Goal: Information Seeking & Learning: Learn about a topic

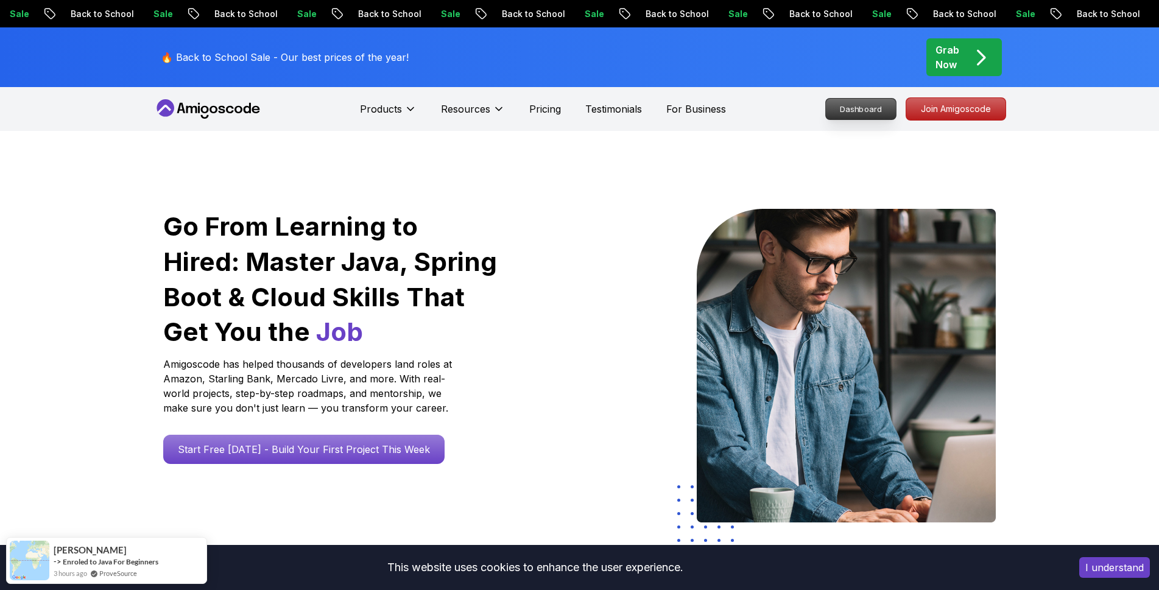
click at [837, 112] on p "Dashboard" at bounding box center [861, 109] width 70 height 21
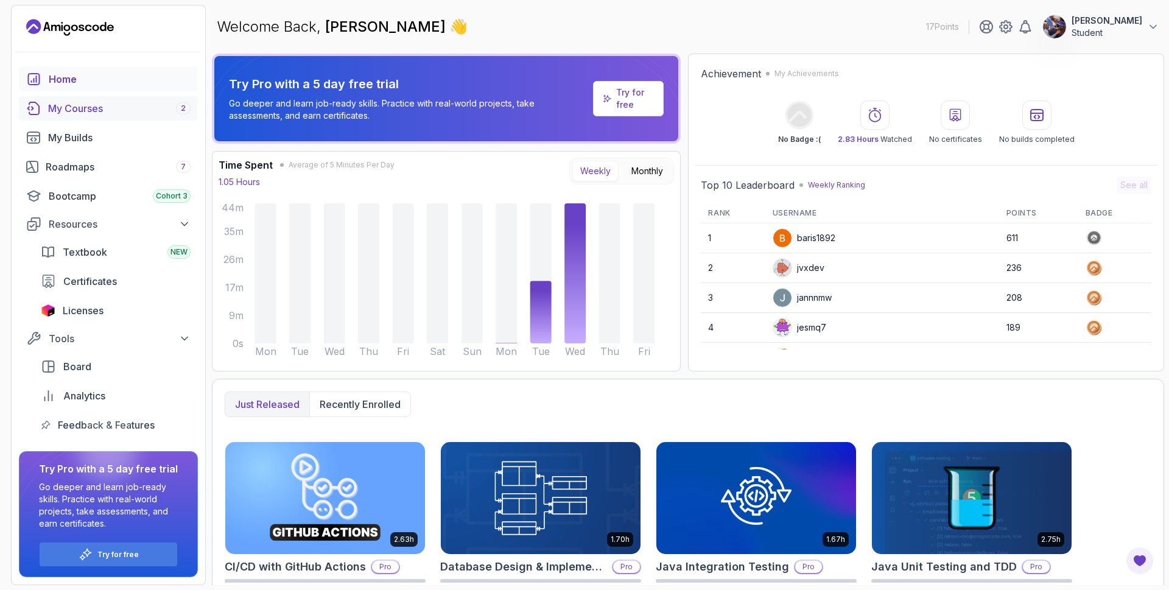
click at [114, 108] on div "My Courses 2" at bounding box center [119, 108] width 142 height 15
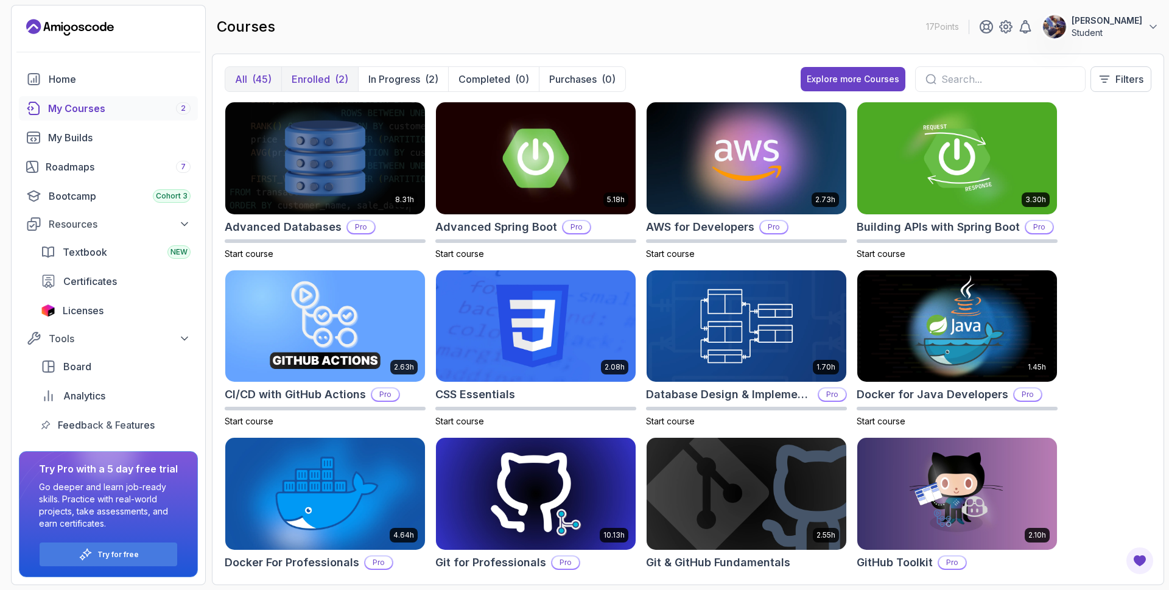
click at [317, 77] on p "Enrolled" at bounding box center [311, 79] width 38 height 15
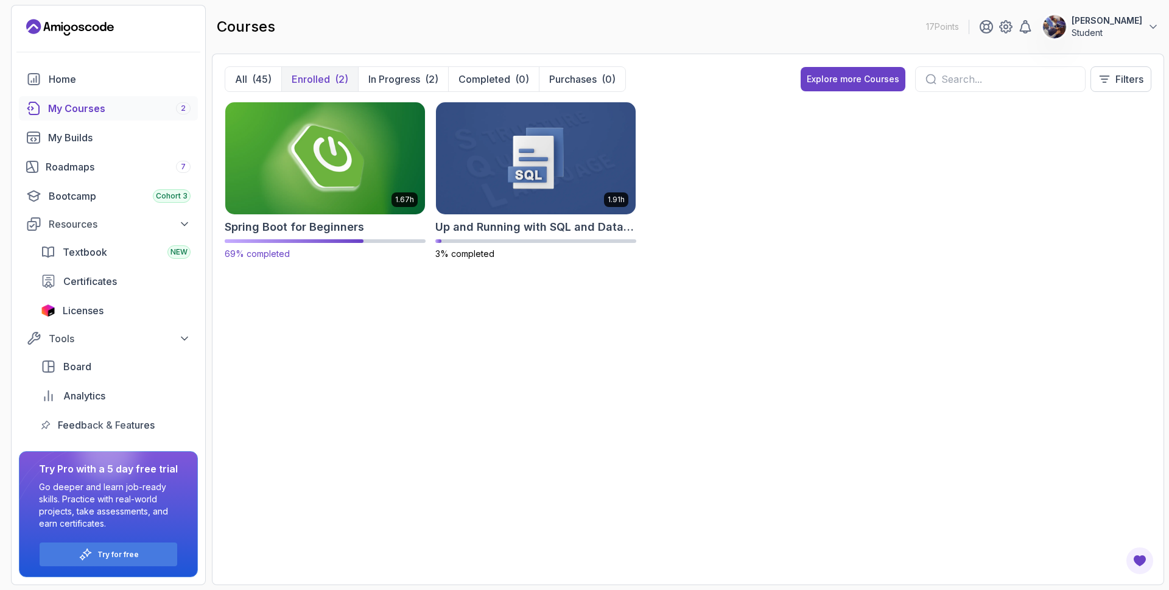
click at [300, 169] on img at bounding box center [324, 158] width 209 height 118
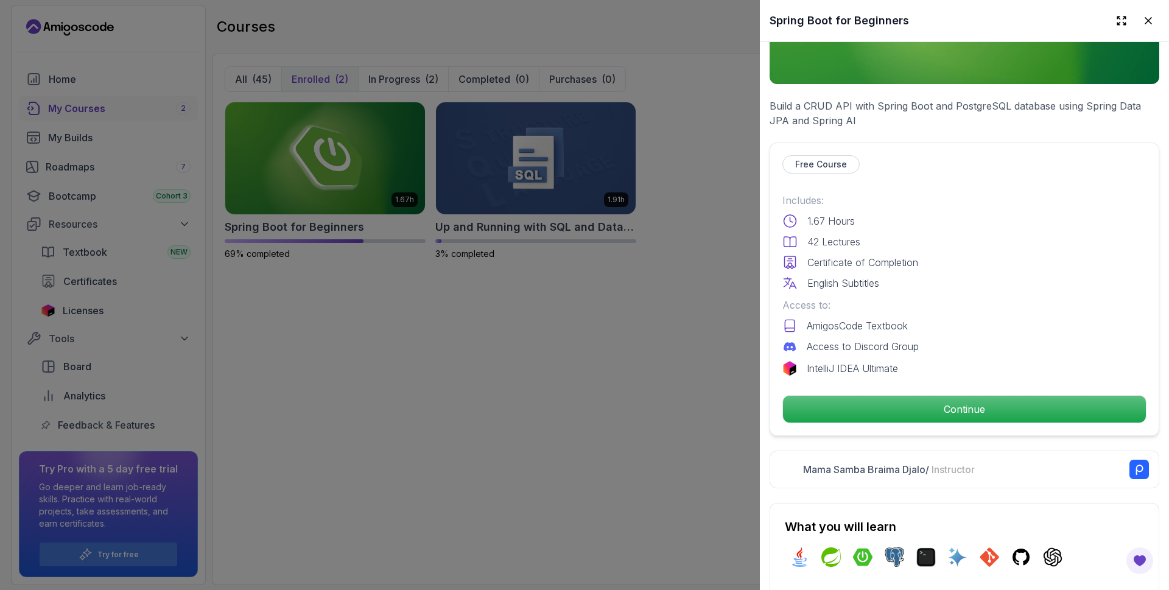
scroll to position [365, 0]
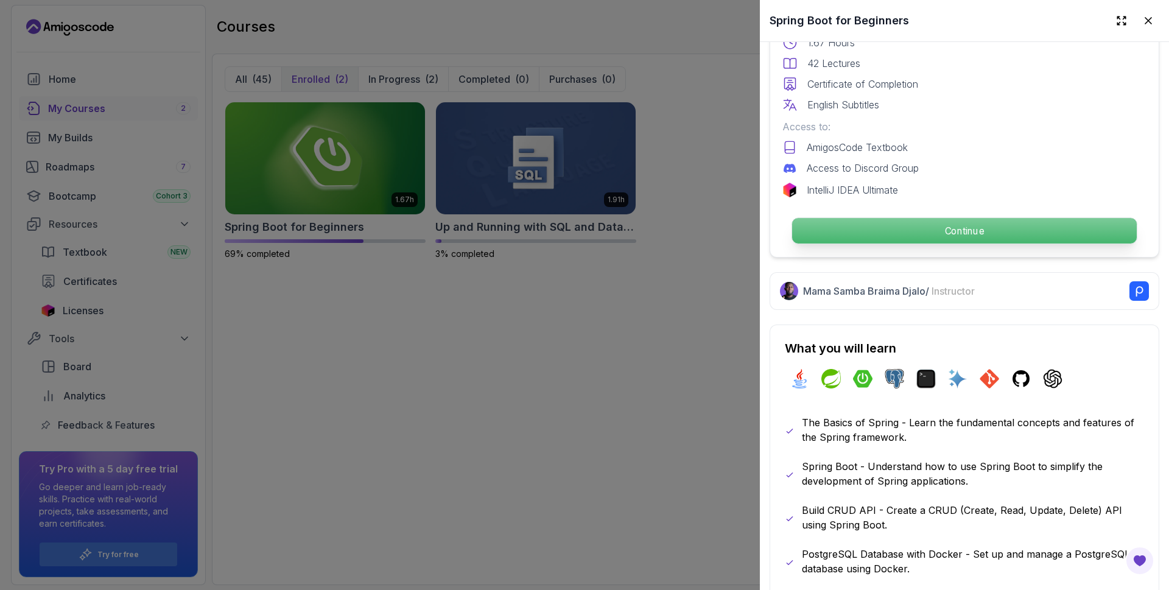
click at [928, 230] on p "Continue" at bounding box center [964, 231] width 345 height 26
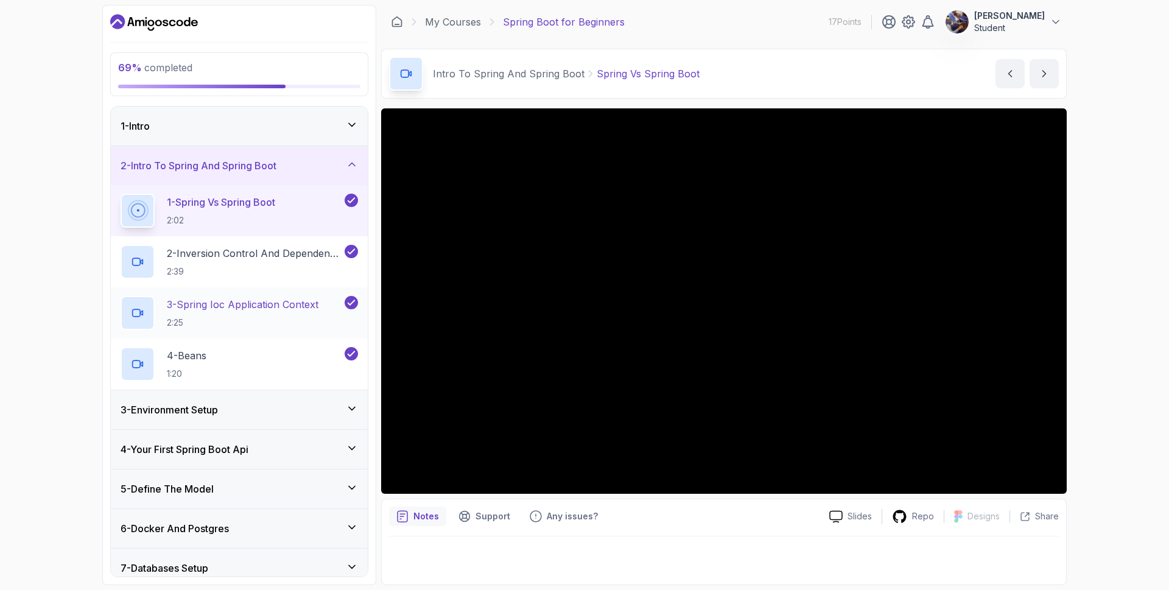
scroll to position [209, 0]
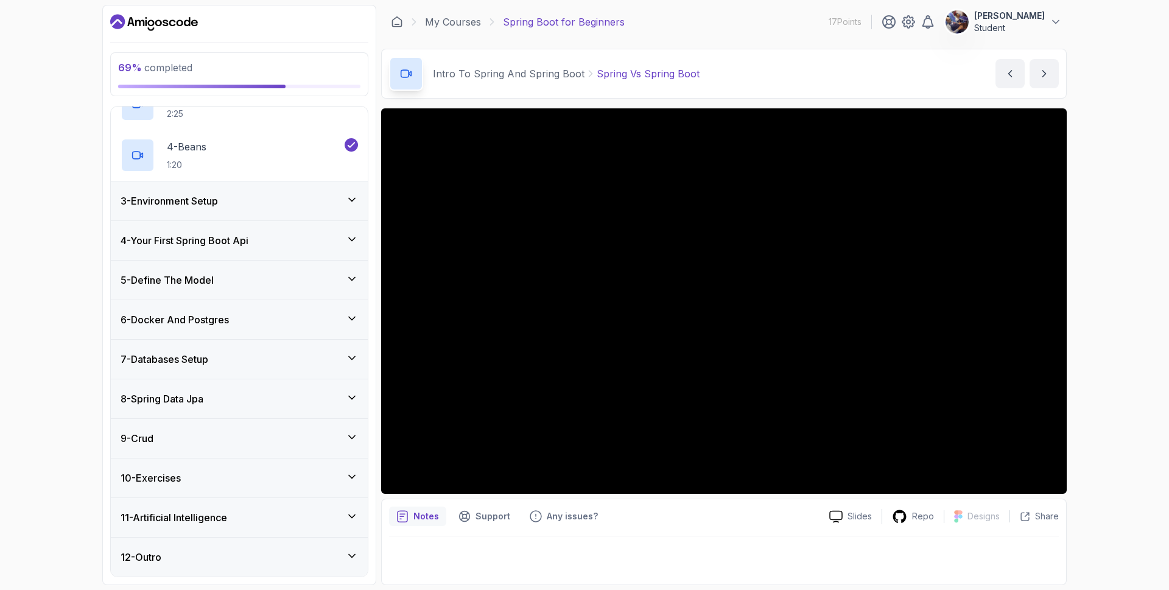
click at [191, 404] on h3 "8 - Spring Data Jpa" at bounding box center [162, 398] width 83 height 15
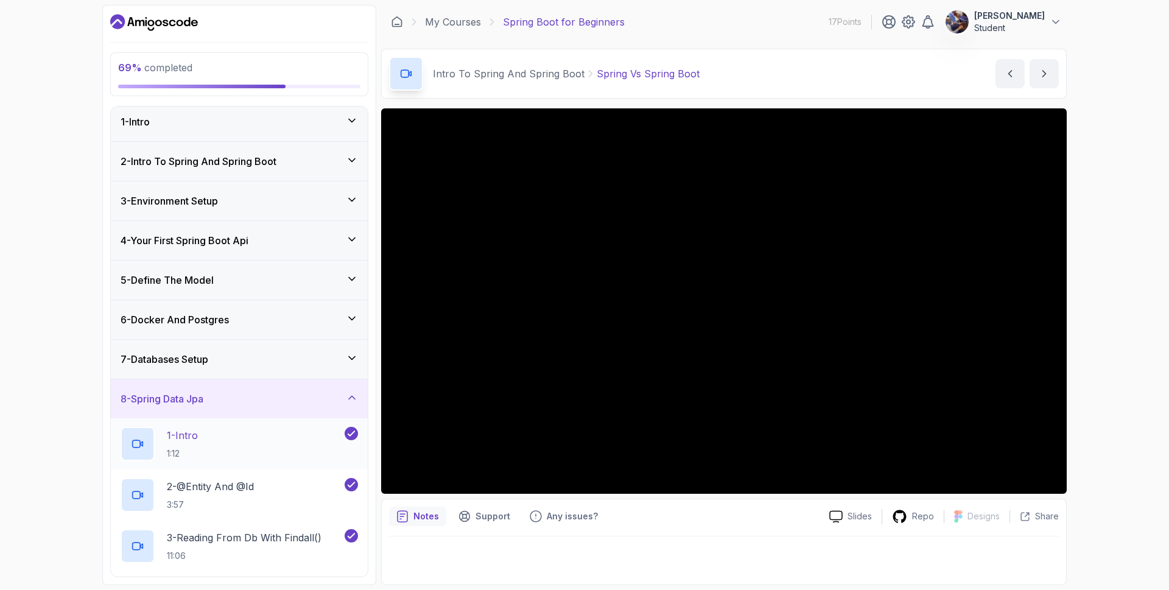
click at [205, 444] on div "1 - Intro 1:12" at bounding box center [232, 444] width 222 height 34
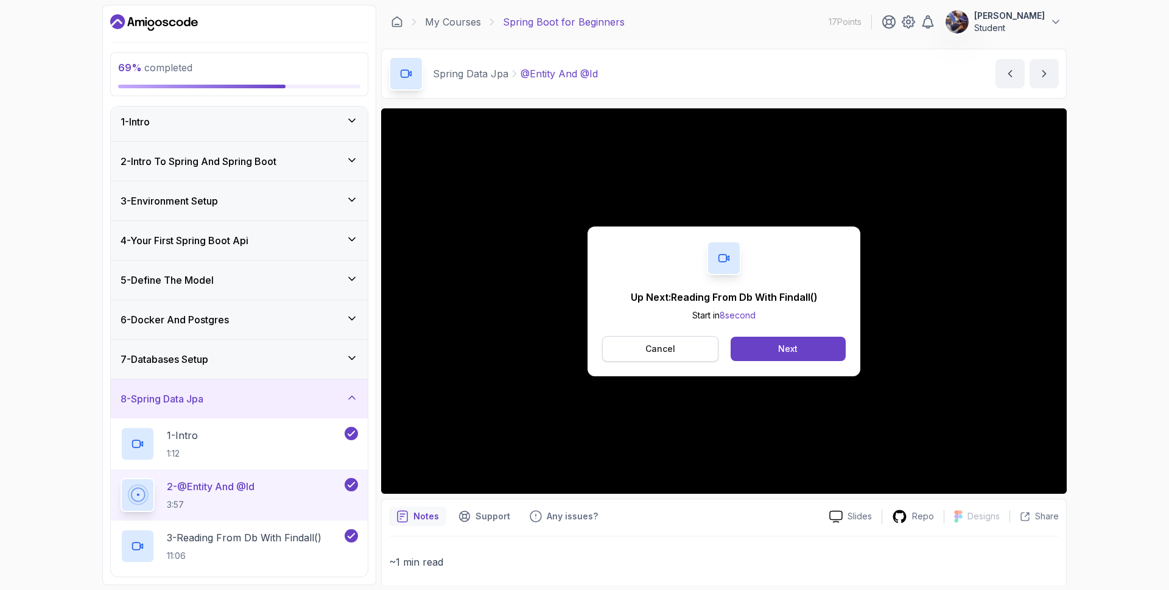
click at [682, 348] on button "Cancel" at bounding box center [660, 349] width 116 height 26
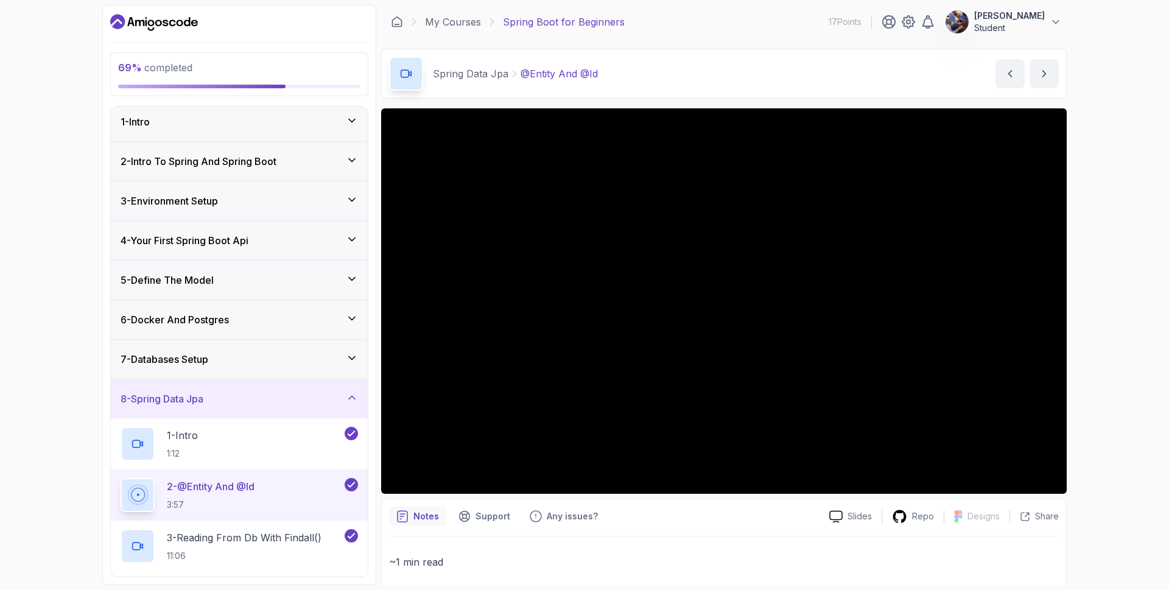
click at [436, 518] on p "Notes" at bounding box center [426, 516] width 26 height 12
click at [256, 539] on p "3 - Reading From Db With Findall()" at bounding box center [244, 537] width 155 height 15
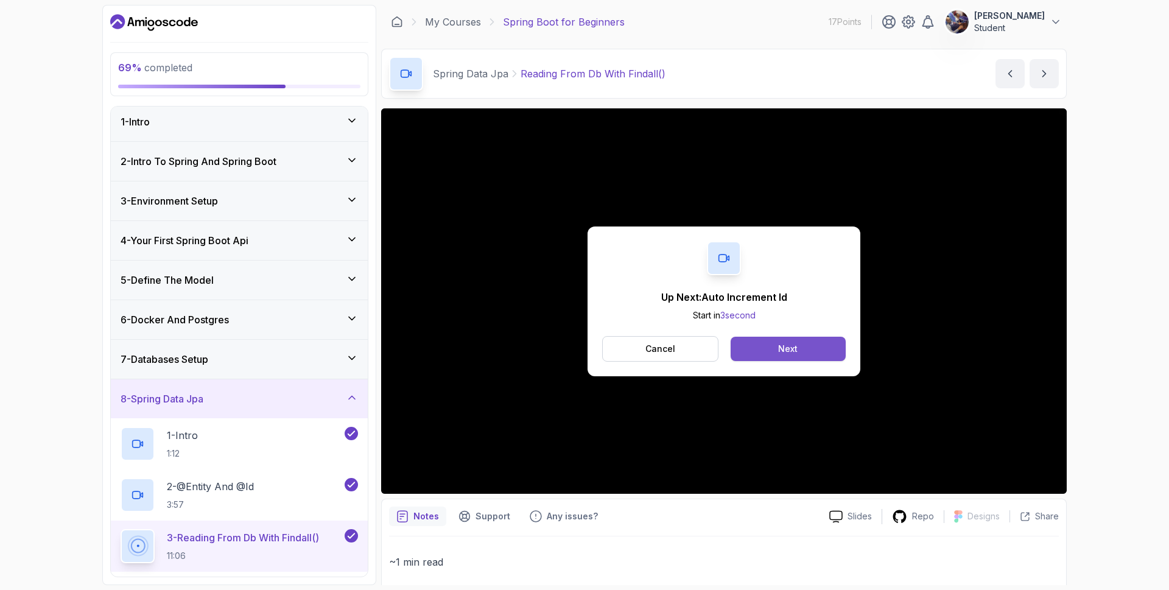
click at [786, 356] on button "Next" at bounding box center [788, 349] width 115 height 24
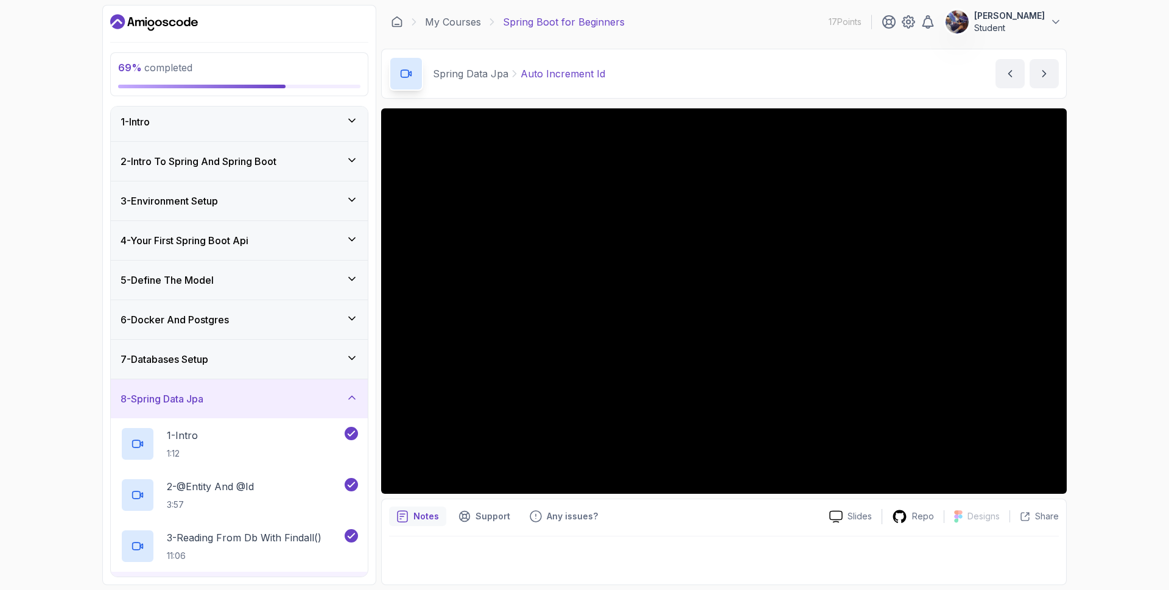
scroll to position [209, 0]
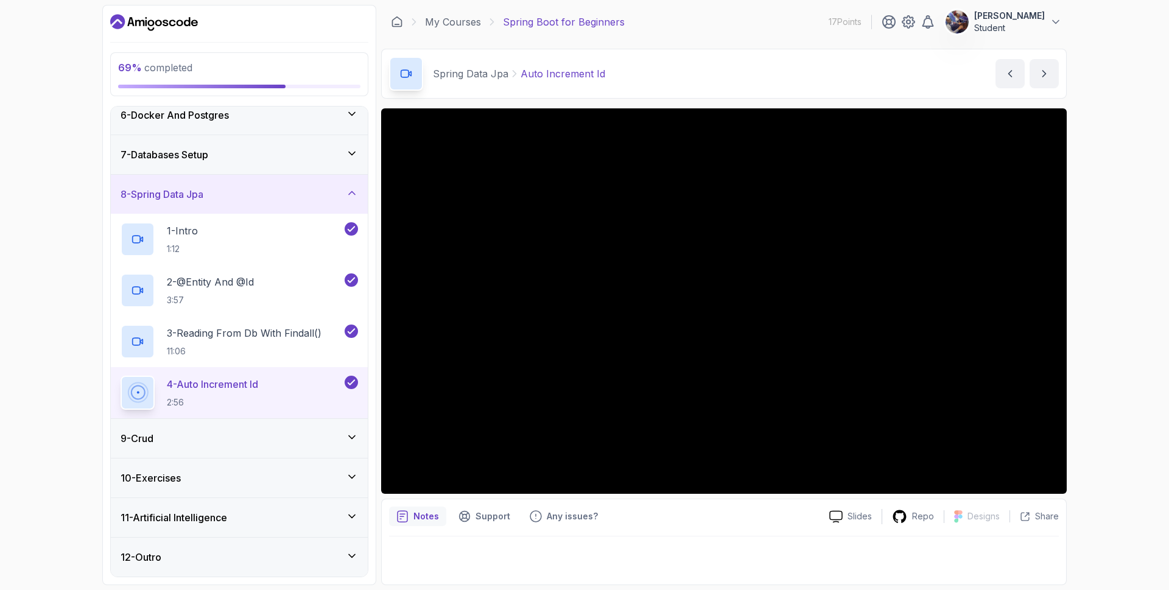
click at [238, 381] on p "4 - Auto Increment Id" at bounding box center [212, 384] width 91 height 15
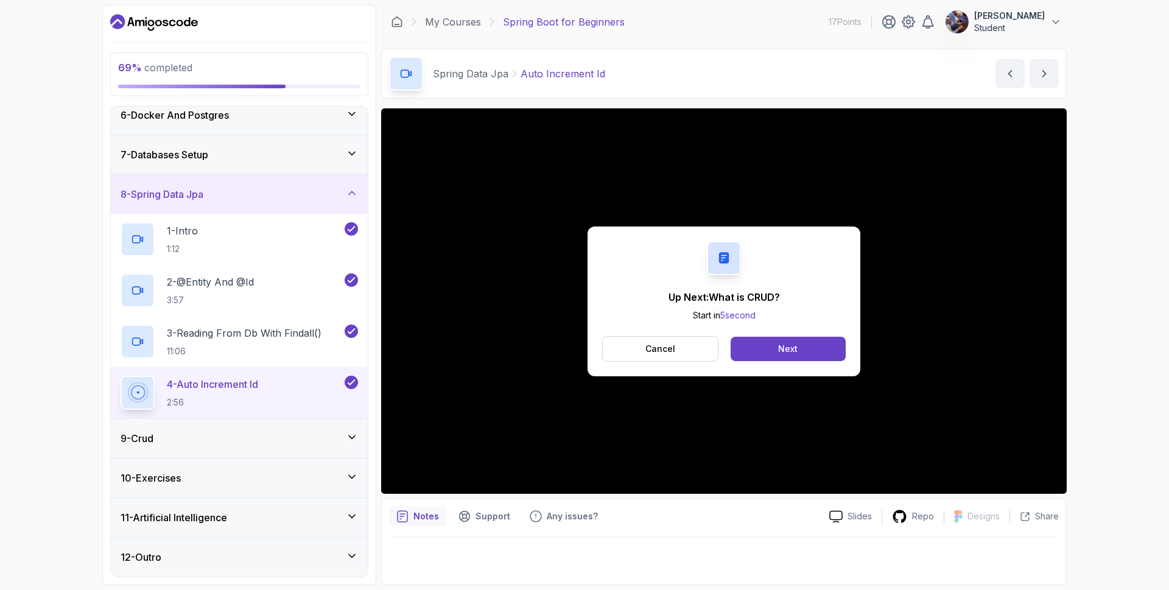
click at [349, 437] on icon at bounding box center [352, 436] width 6 height 3
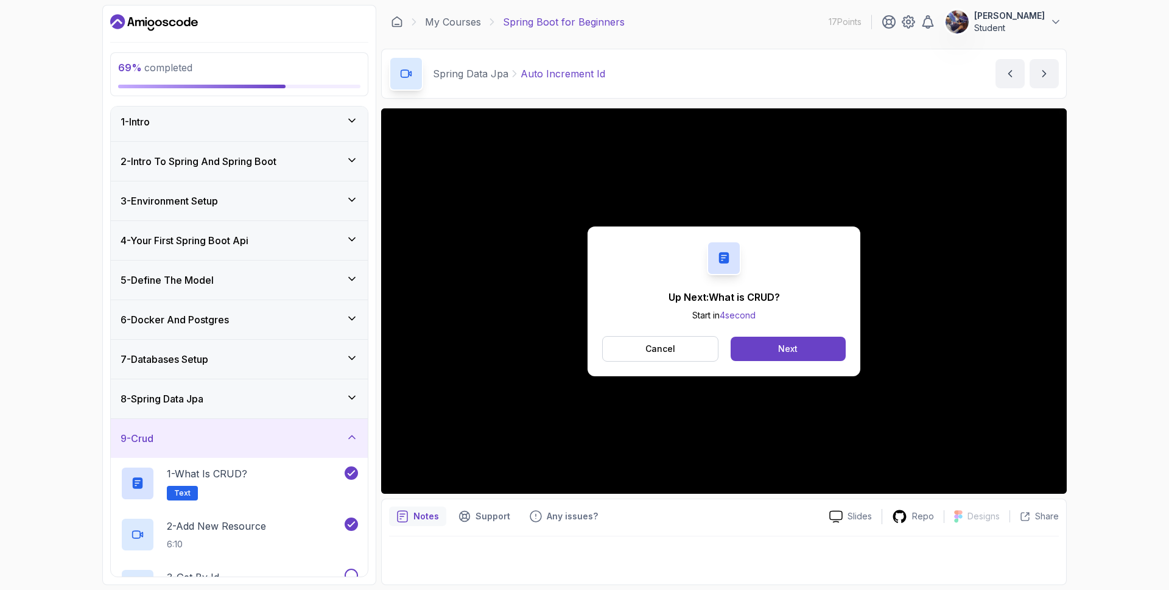
scroll to position [158, 0]
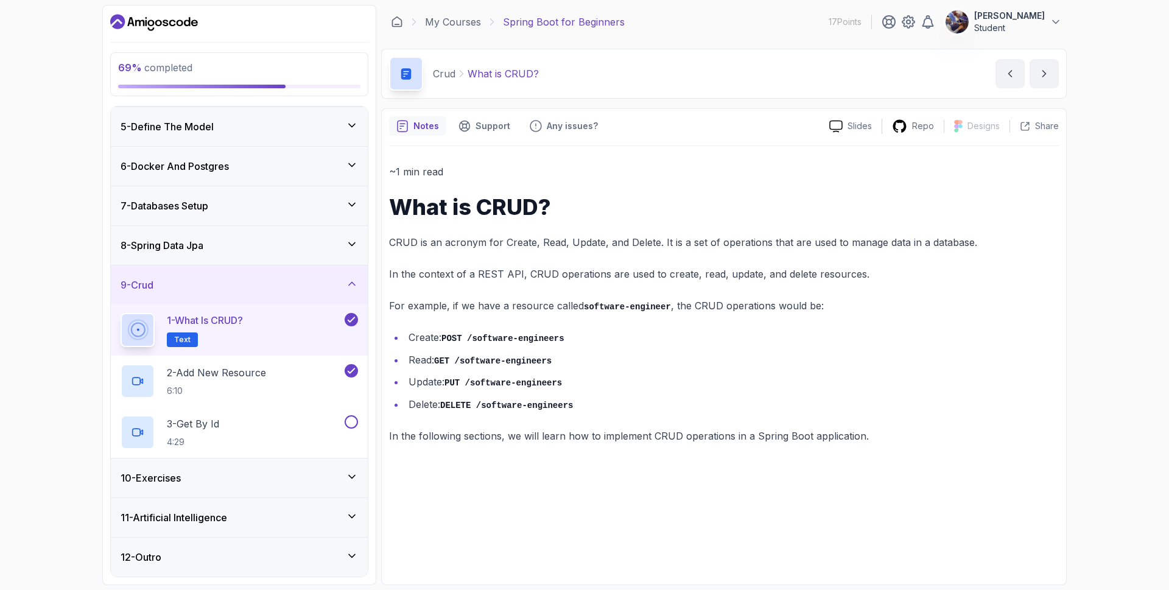
click at [556, 332] on li "Create: POST /software-engineers" at bounding box center [732, 338] width 654 height 18
click at [349, 472] on icon at bounding box center [352, 477] width 12 height 12
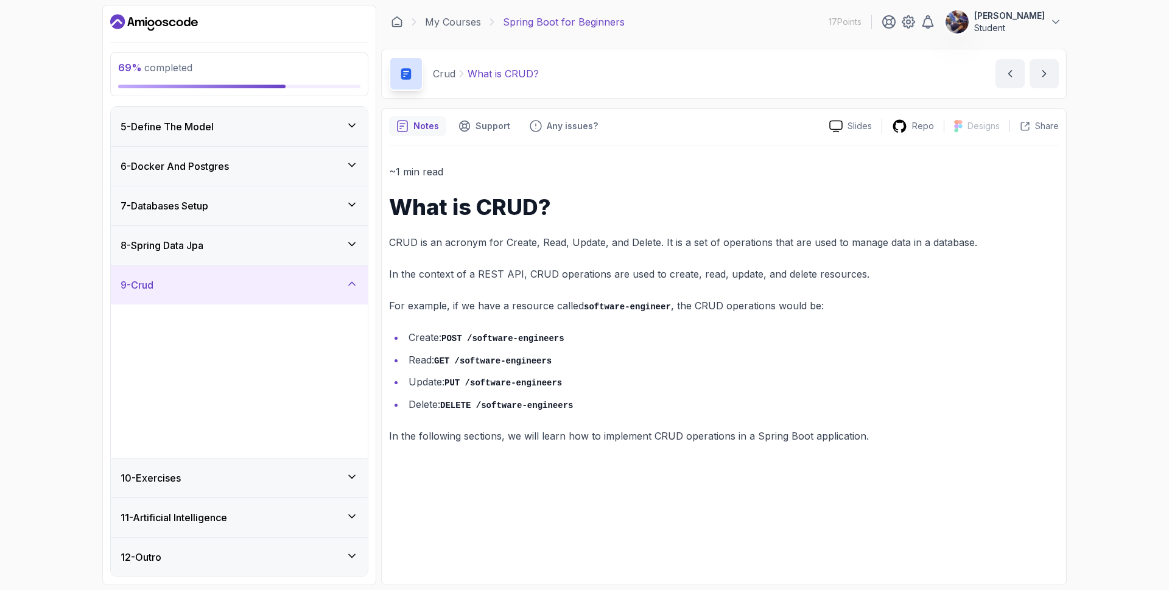
scroll to position [4, 0]
